Goal: Find specific page/section: Find specific page/section

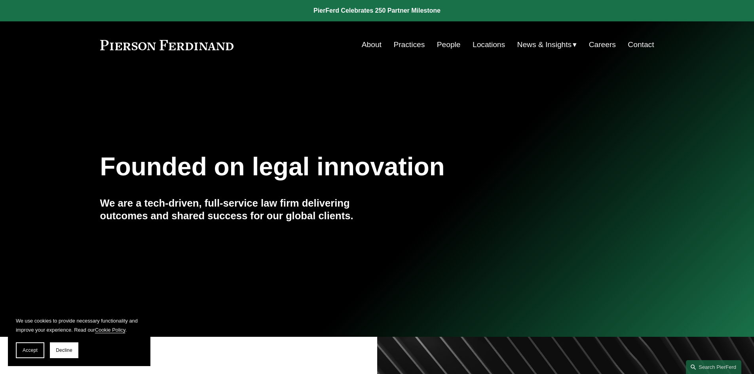
click at [452, 44] on link "People" at bounding box center [449, 44] width 24 height 15
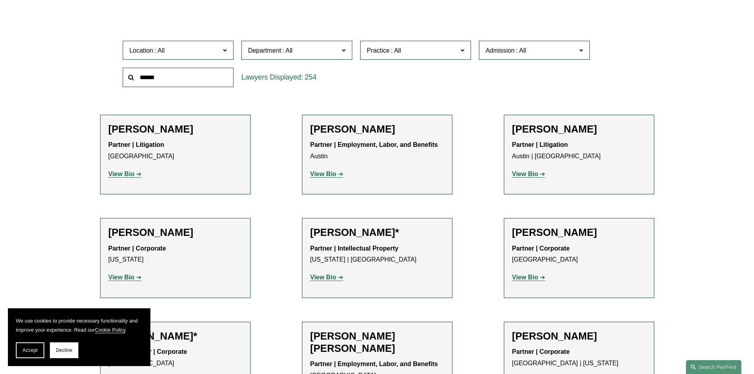
scroll to position [158, 0]
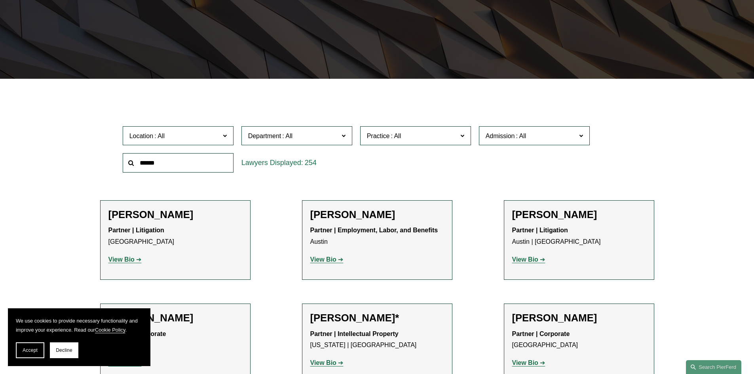
click at [188, 165] on input "text" at bounding box center [178, 162] width 111 height 19
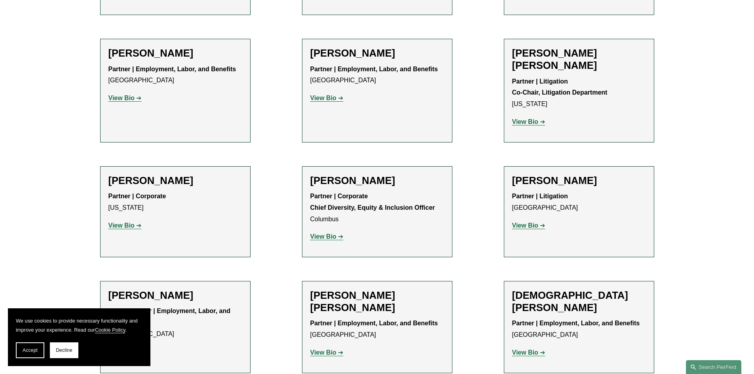
scroll to position [198, 0]
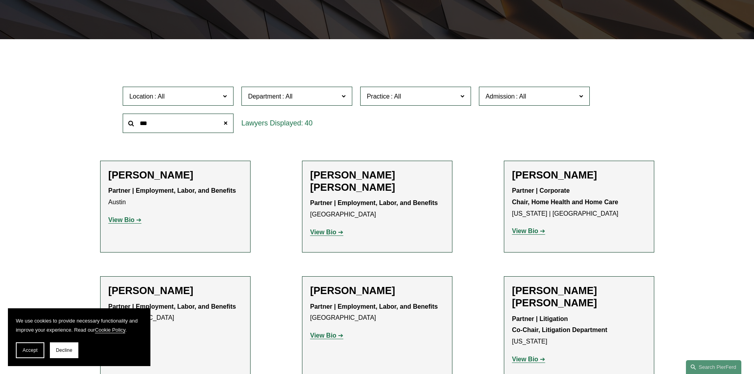
drag, startPoint x: 156, startPoint y: 122, endPoint x: 117, endPoint y: 125, distance: 39.3
click at [117, 125] on div "Location All Atlanta Austin Boston Charlotte Chicago Cincinnati Cleveland Colum…" at bounding box center [377, 110] width 554 height 54
type input "****"
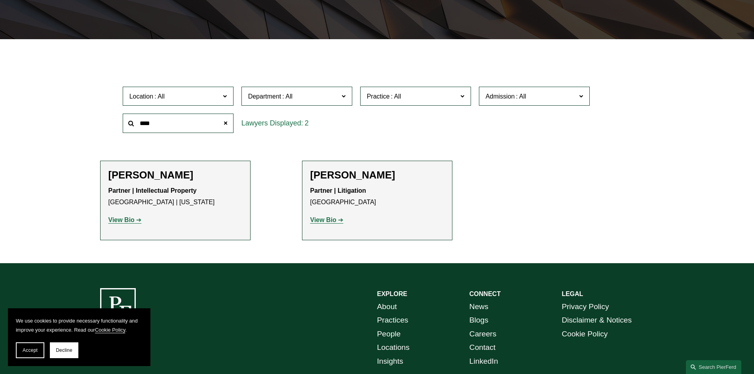
click at [125, 220] on strong "View Bio" at bounding box center [121, 220] width 26 height 7
